Goal: Check status

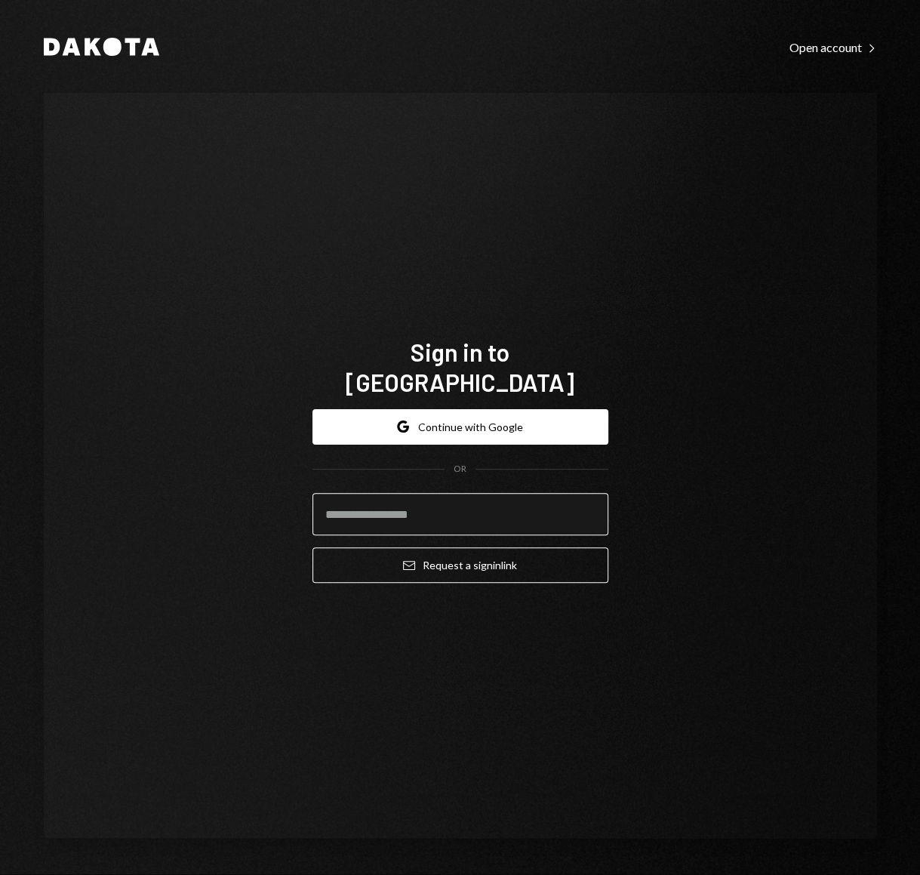
click at [475, 495] on input "email" at bounding box center [460, 514] width 296 height 42
click at [0, 874] on com-1password-button at bounding box center [0, 875] width 0 height 0
type input "**********"
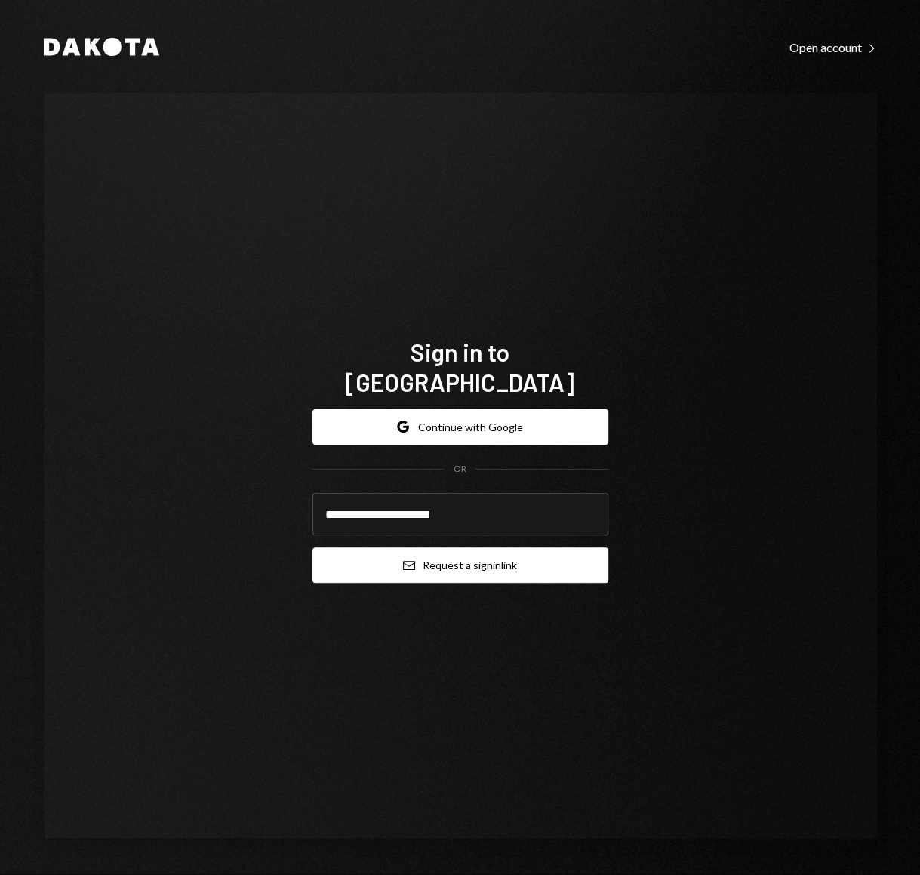
click at [423, 549] on button "Email Request a sign in link" at bounding box center [460, 564] width 296 height 35
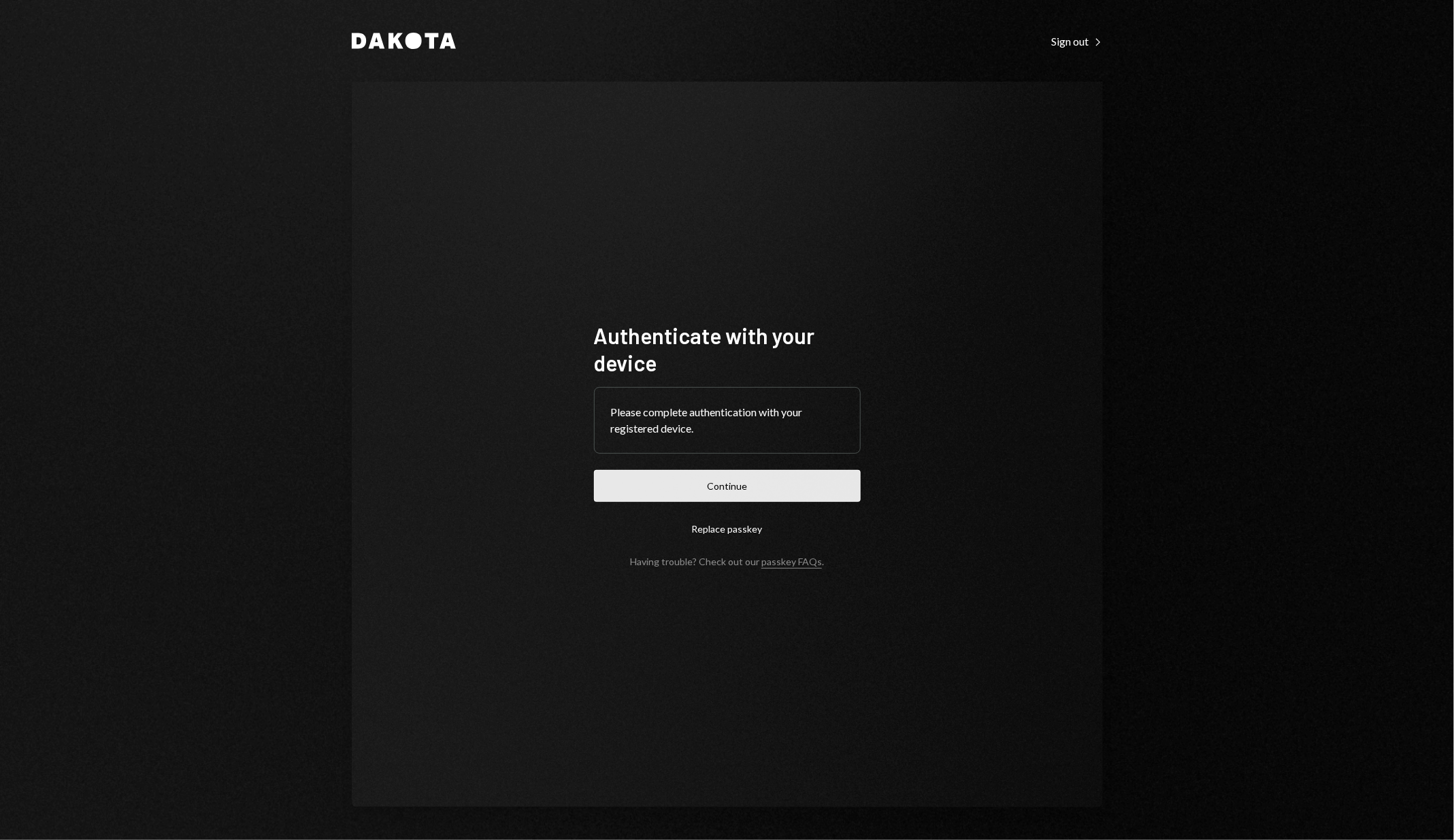
click at [647, 495] on button "Continue" at bounding box center [727, 485] width 267 height 32
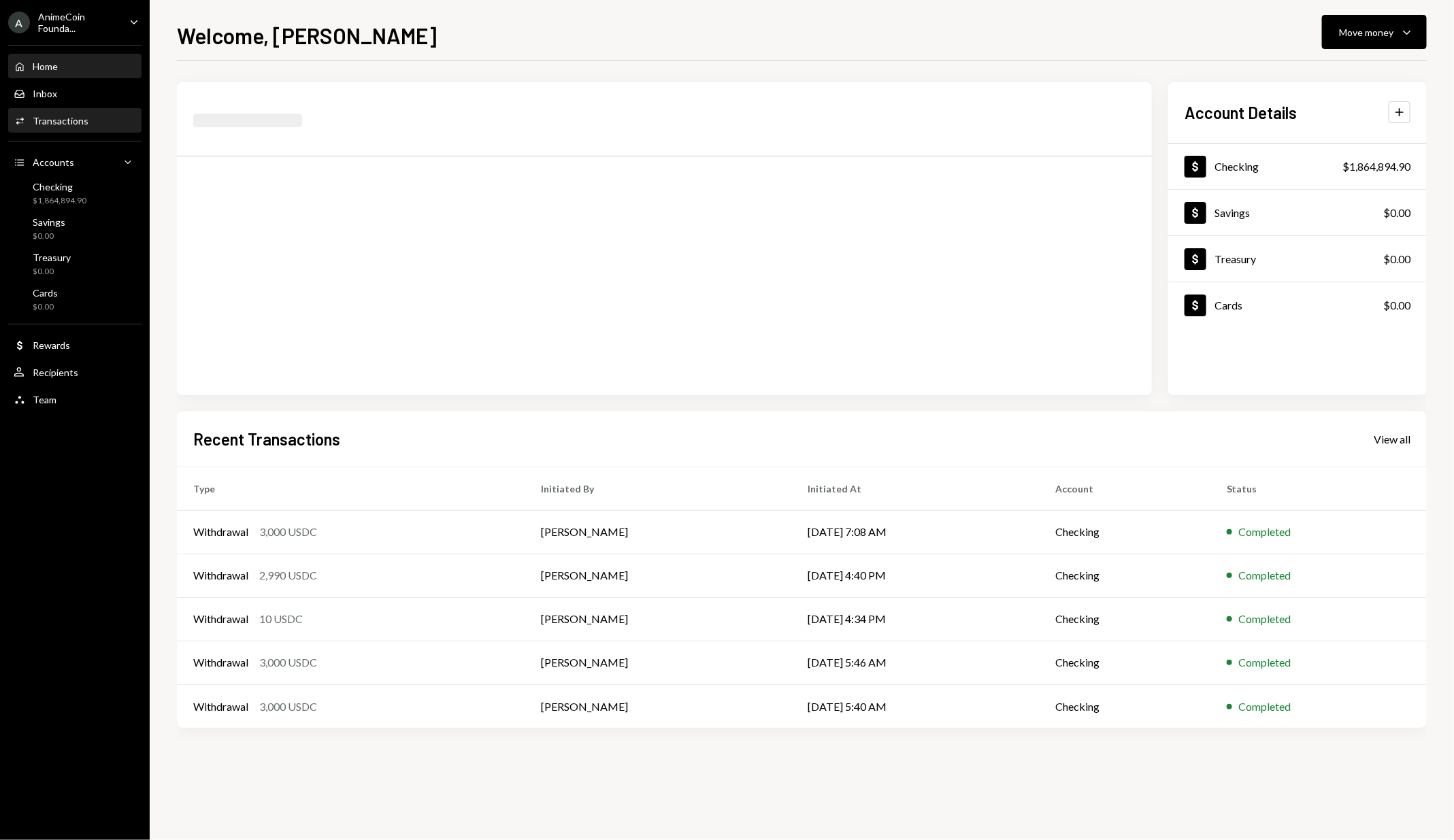
click at [106, 127] on div "Activities Transactions" at bounding box center [75, 121] width 123 height 23
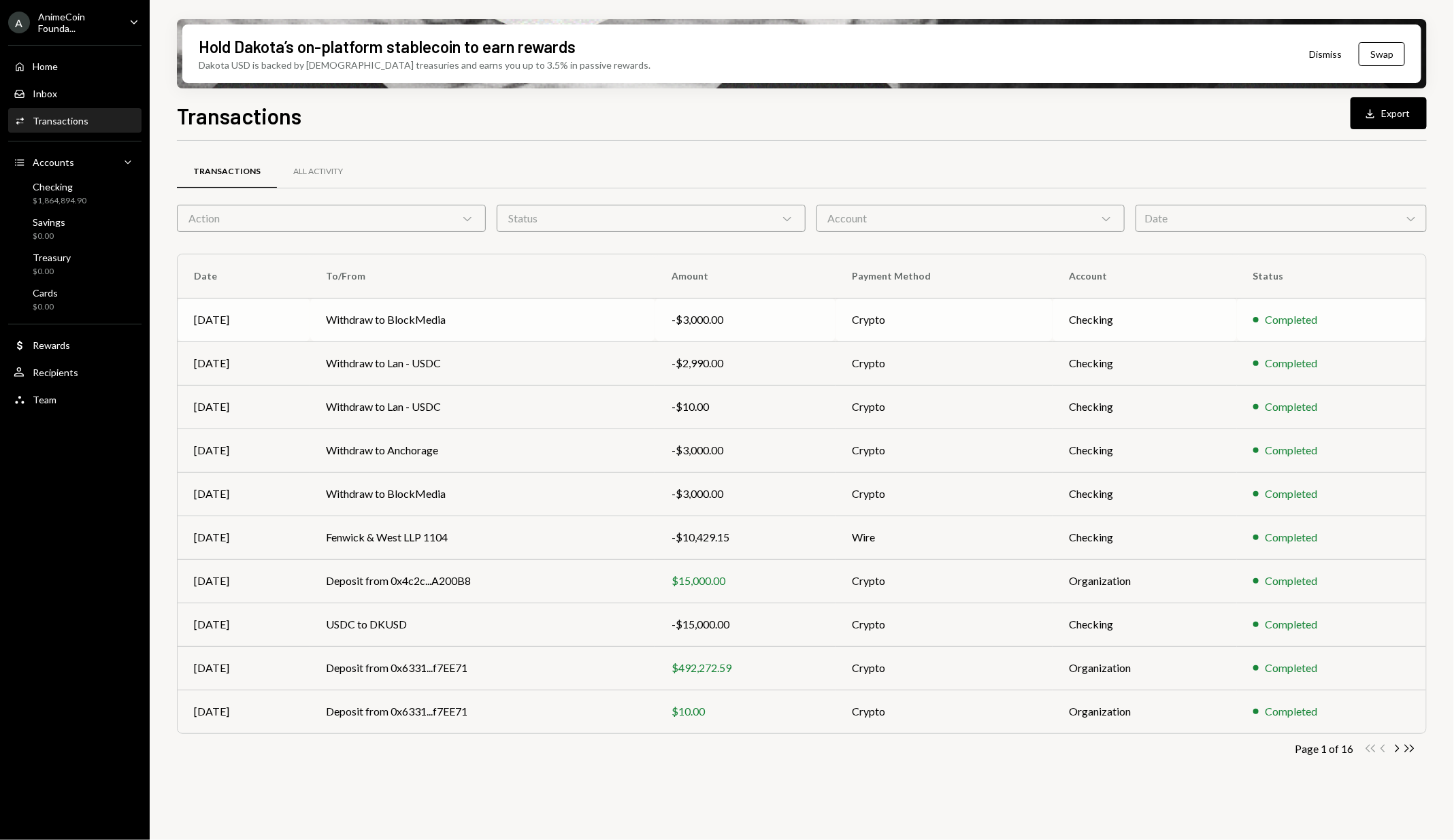
click at [464, 328] on td "Withdraw to BlockMedia" at bounding box center [482, 320] width 345 height 43
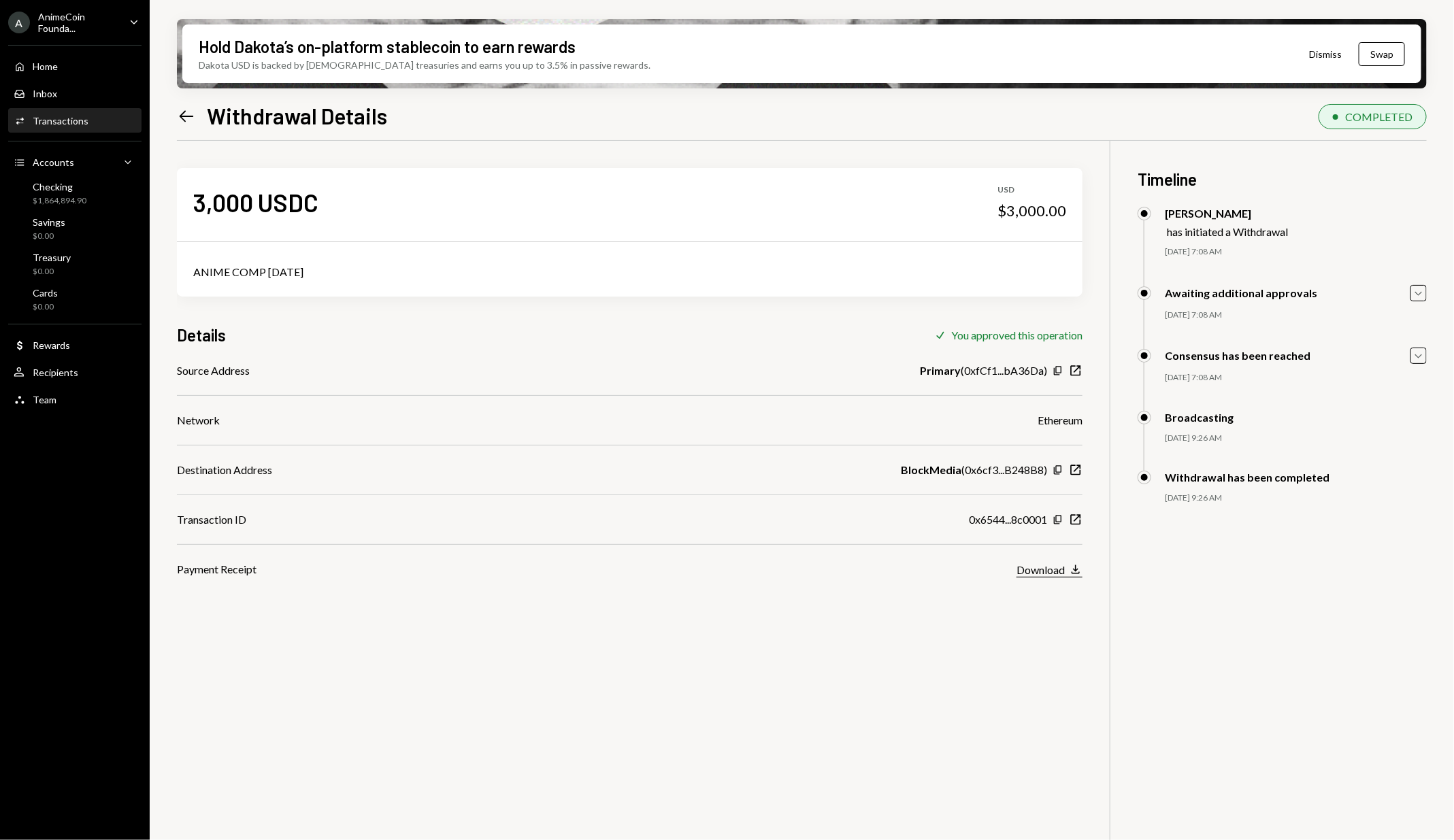
click at [1027, 568] on div "Download" at bounding box center [1040, 570] width 49 height 13
click at [1073, 470] on icon "New Window" at bounding box center [1074, 470] width 14 height 14
click at [184, 112] on icon at bounding box center [187, 115] width 14 height 12
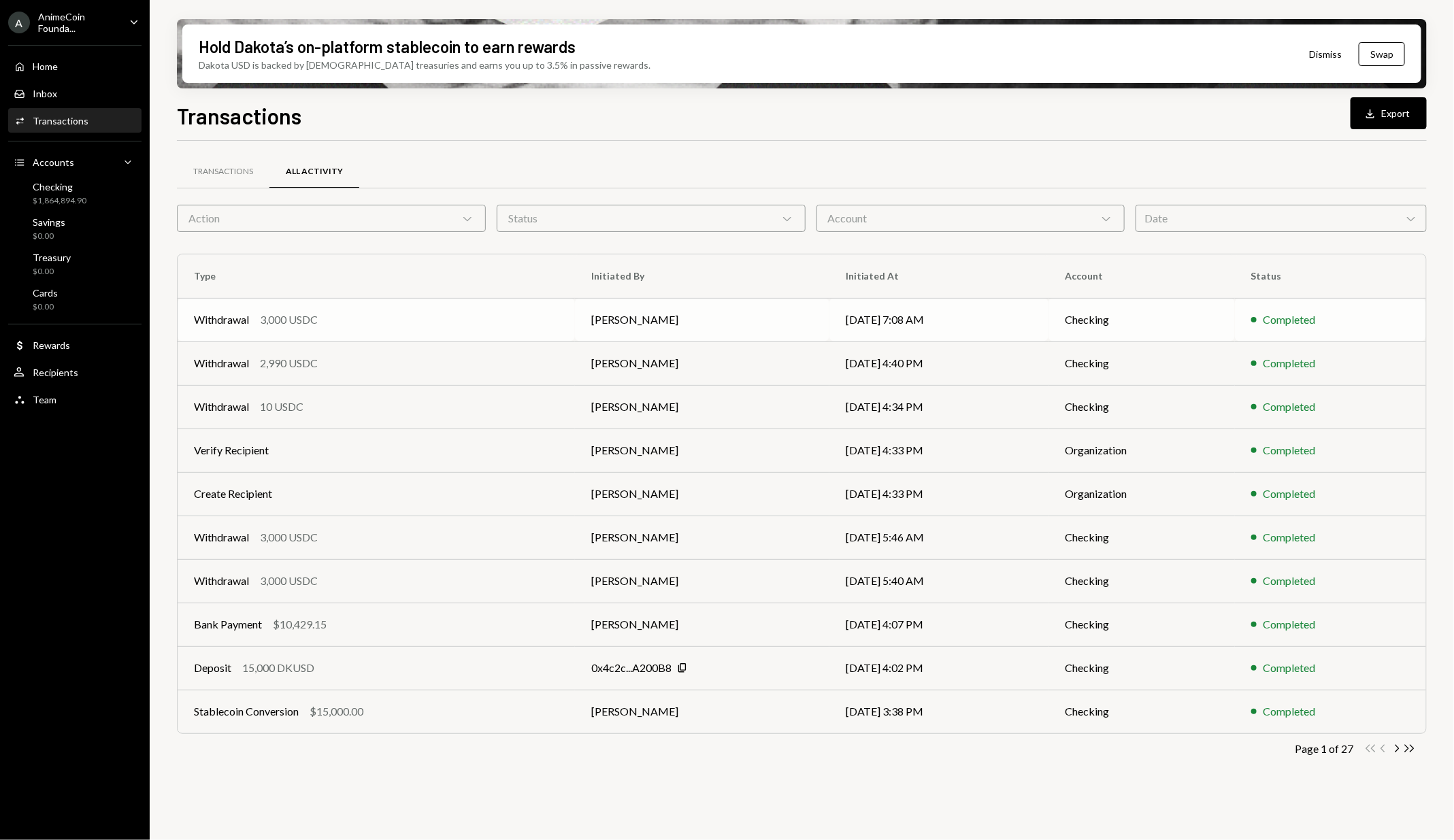
click at [417, 312] on div "Withdrawal 3,000 USDC" at bounding box center [376, 320] width 364 height 16
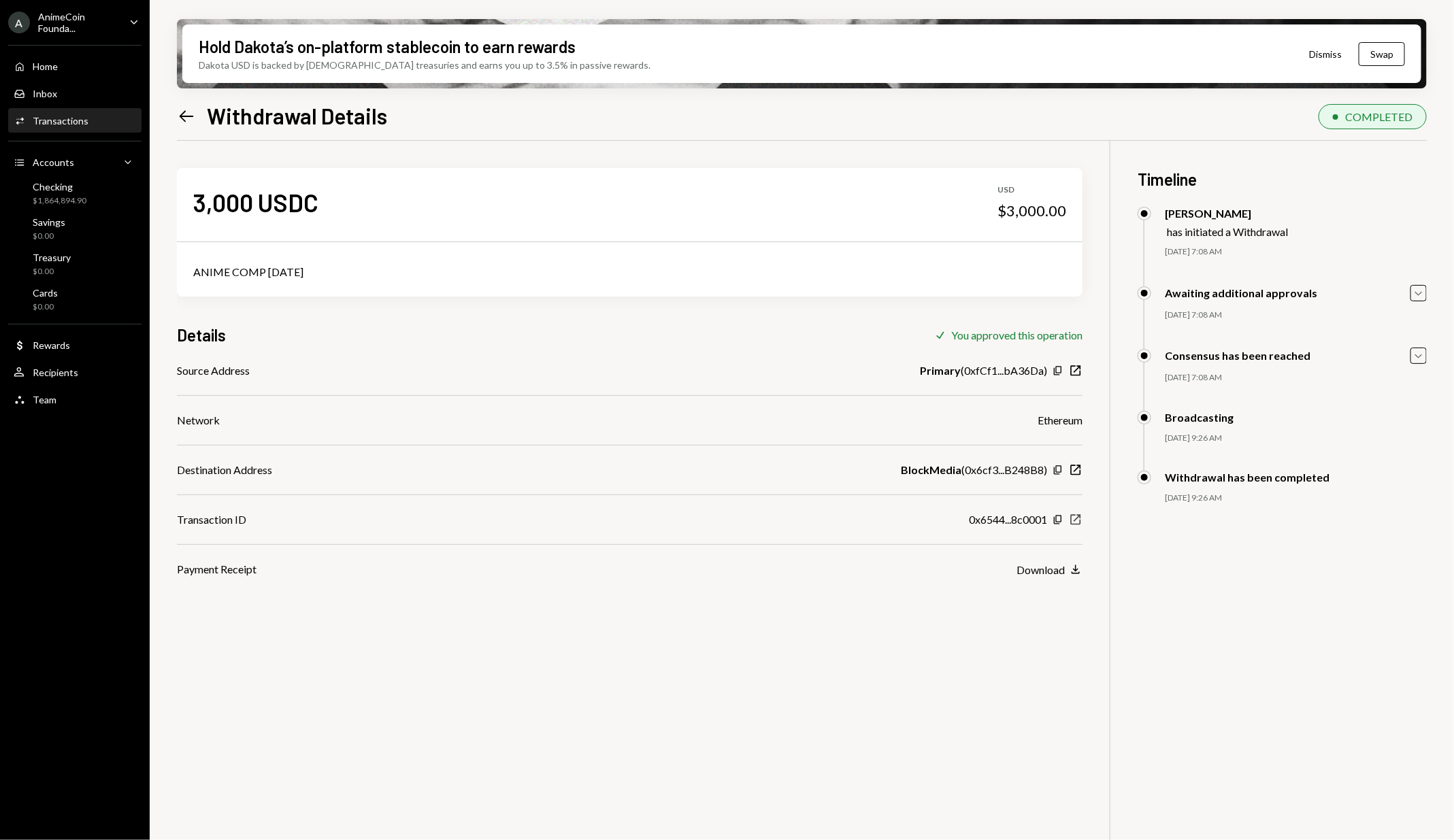
click at [1074, 517] on icon "New Window" at bounding box center [1074, 519] width 14 height 14
click at [177, 121] on icon "Left Arrow" at bounding box center [186, 115] width 19 height 19
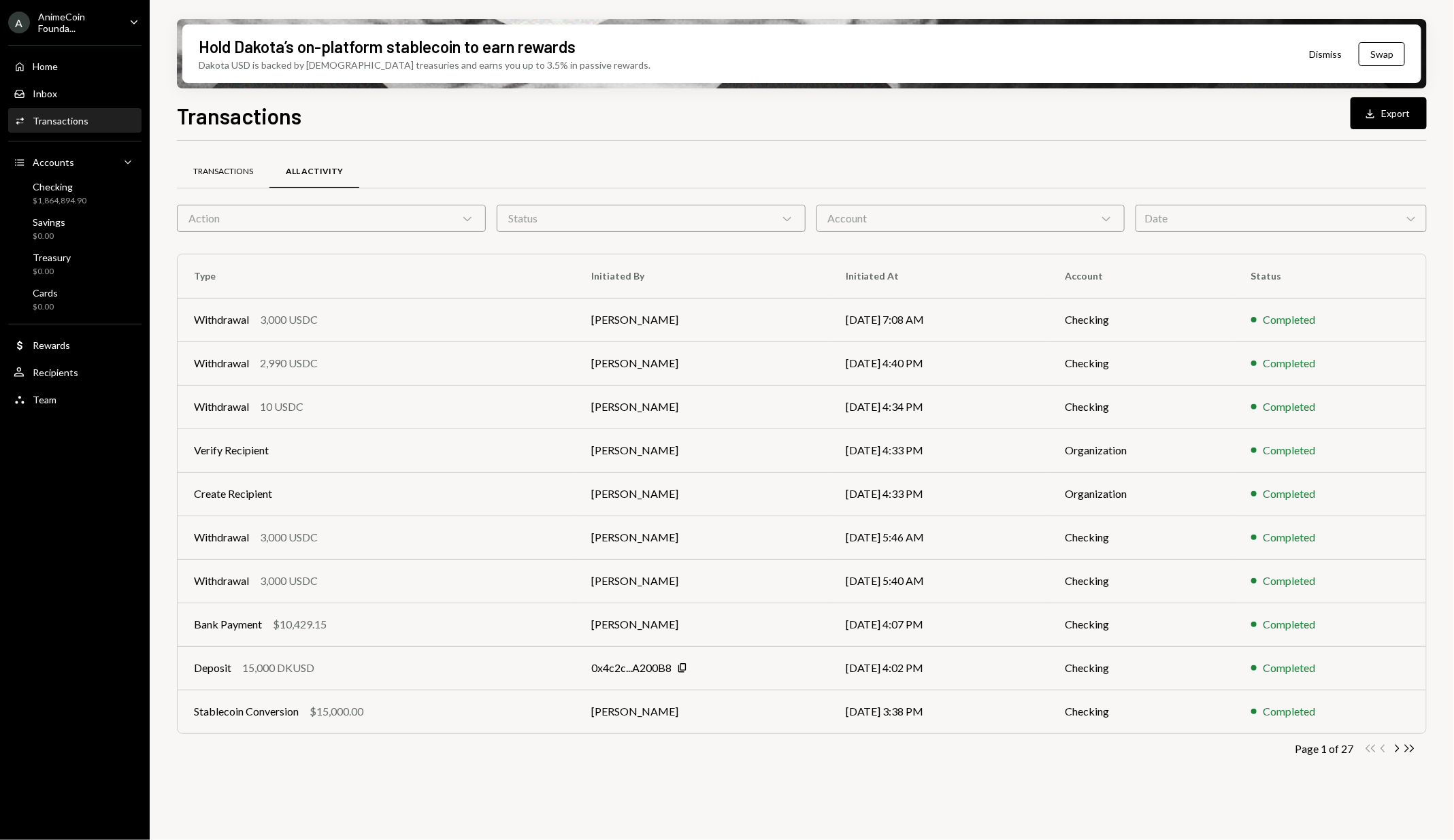
click at [239, 166] on div "Transactions" at bounding box center [223, 171] width 59 height 12
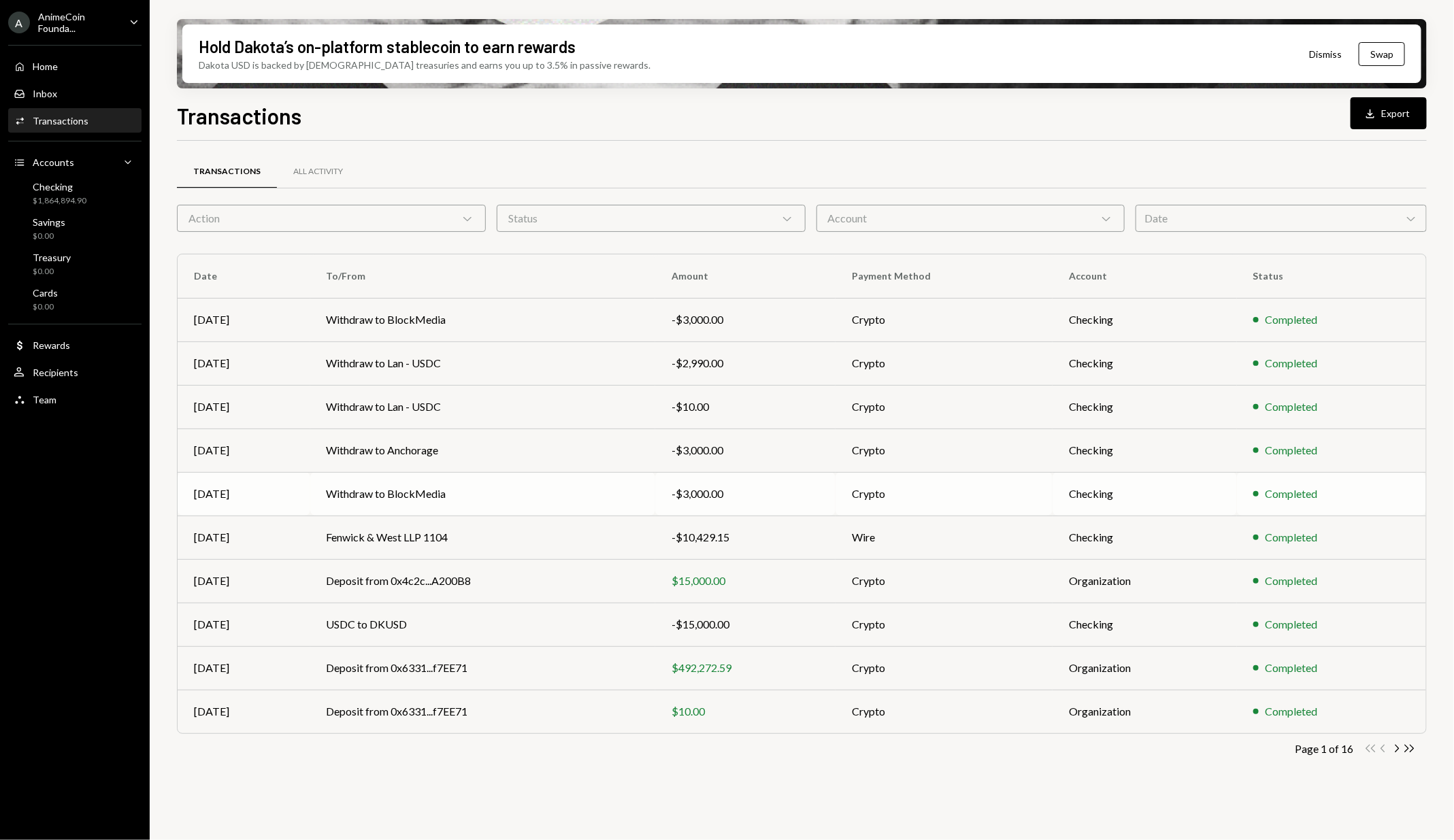
click at [444, 484] on td "Withdraw to BlockMedia" at bounding box center [482, 494] width 345 height 43
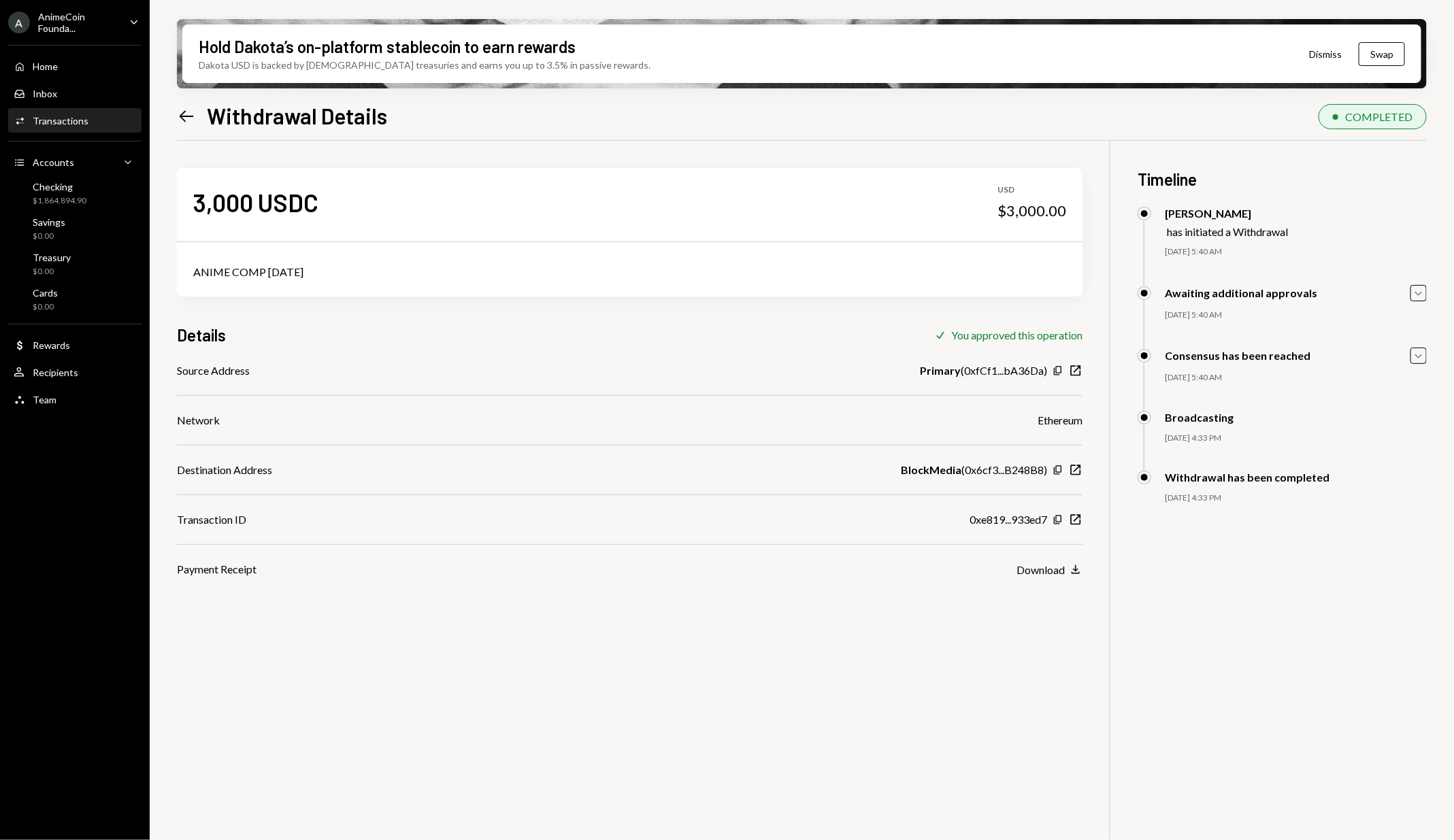
click at [187, 116] on icon "Left Arrow" at bounding box center [186, 115] width 19 height 19
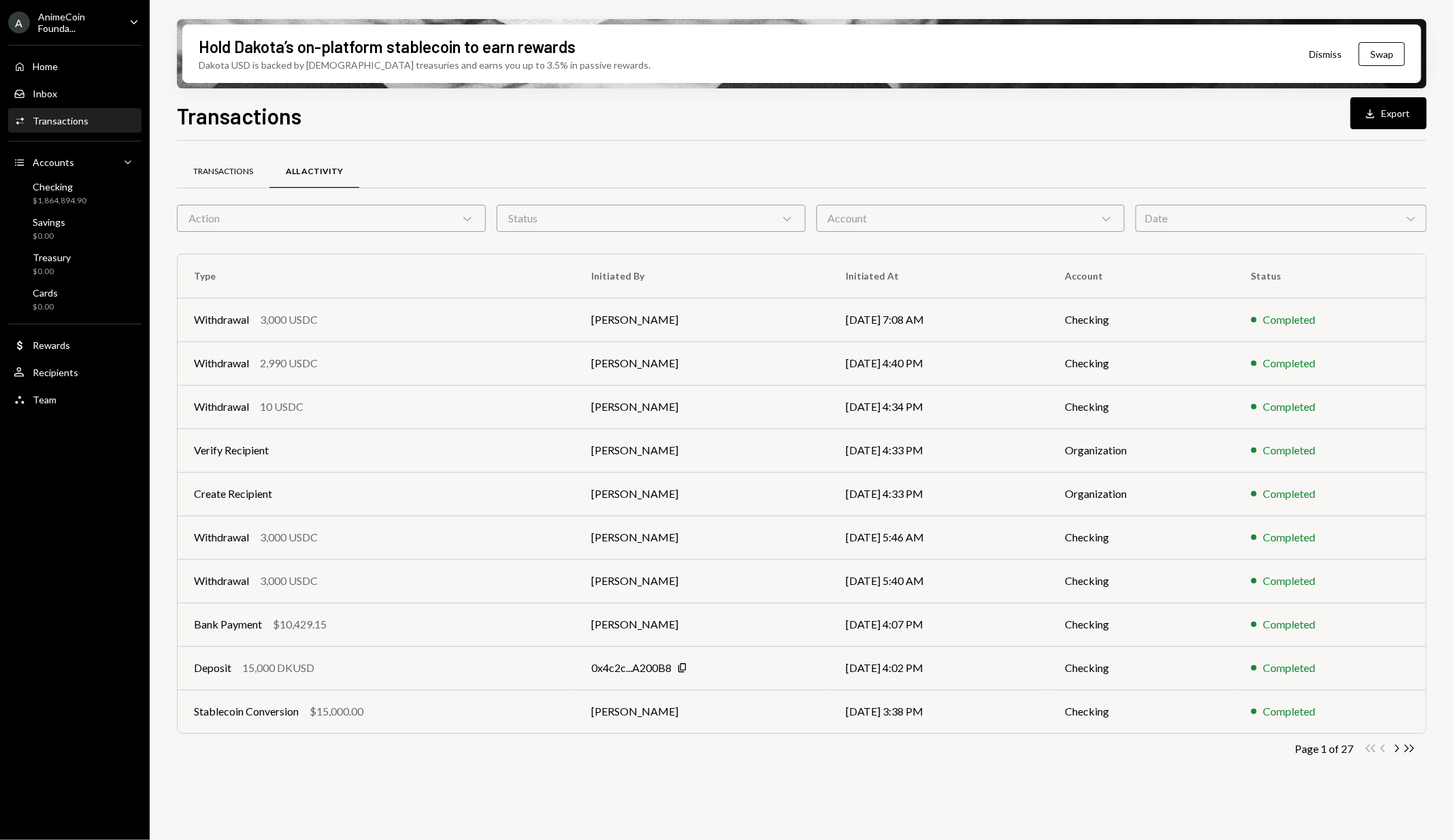
click at [232, 162] on div "Transactions" at bounding box center [223, 172] width 93 height 32
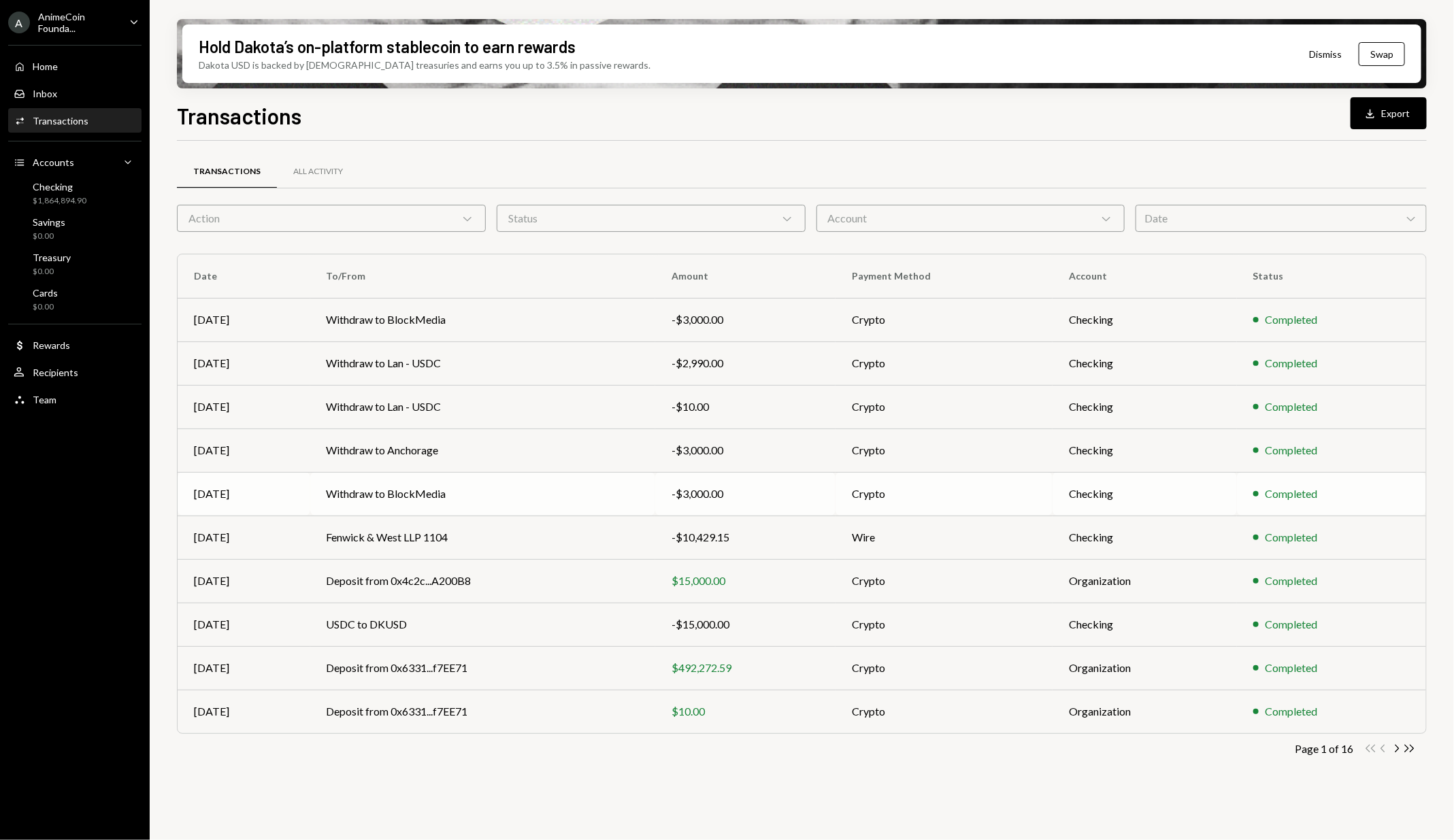
click at [492, 488] on td "Withdraw to BlockMedia" at bounding box center [482, 494] width 345 height 43
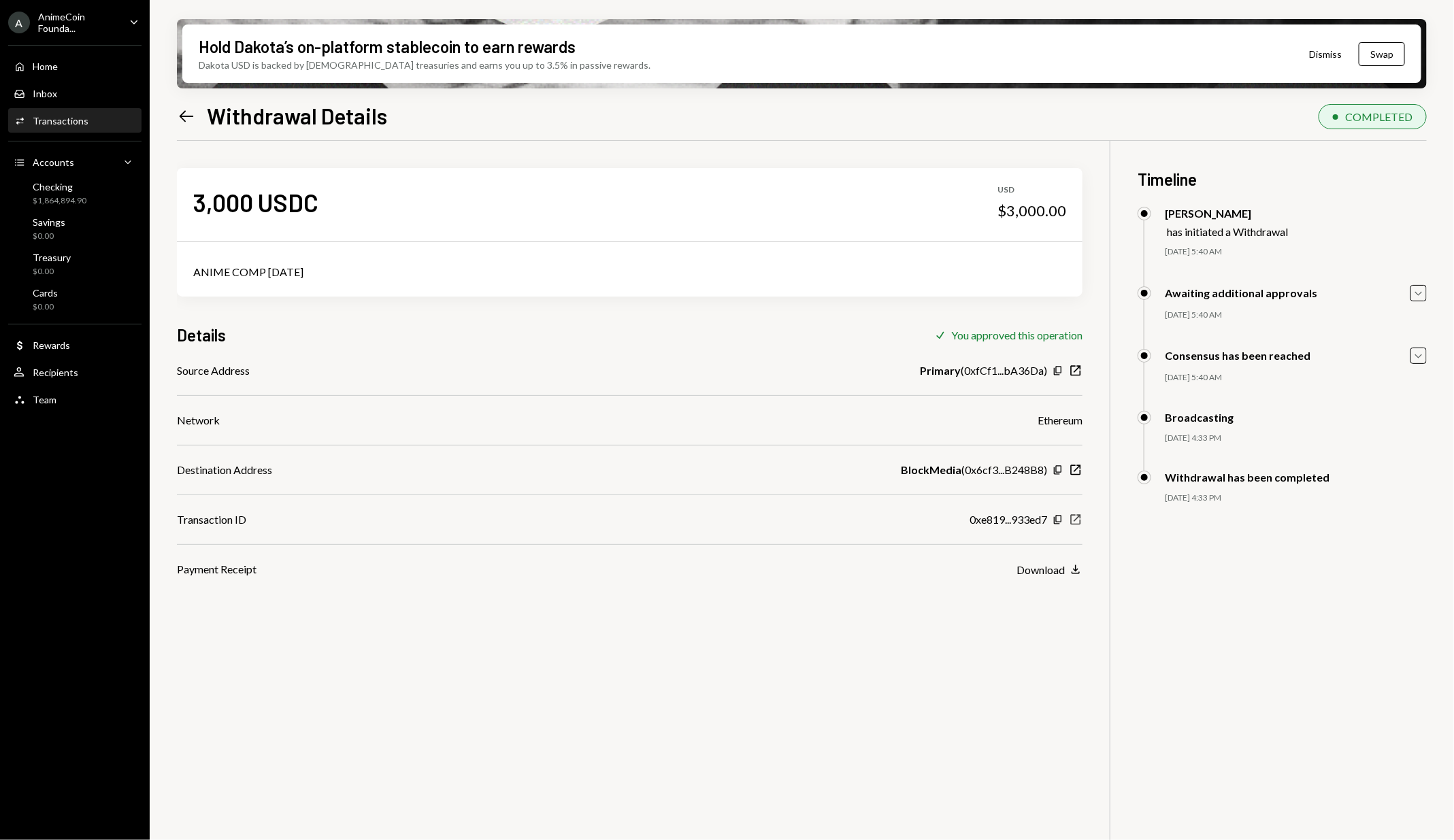
click at [1083, 523] on div "Copy New Window" at bounding box center [1066, 519] width 30 height 14
click at [1074, 521] on icon "button" at bounding box center [1075, 519] width 10 height 10
